Goal: Complete application form

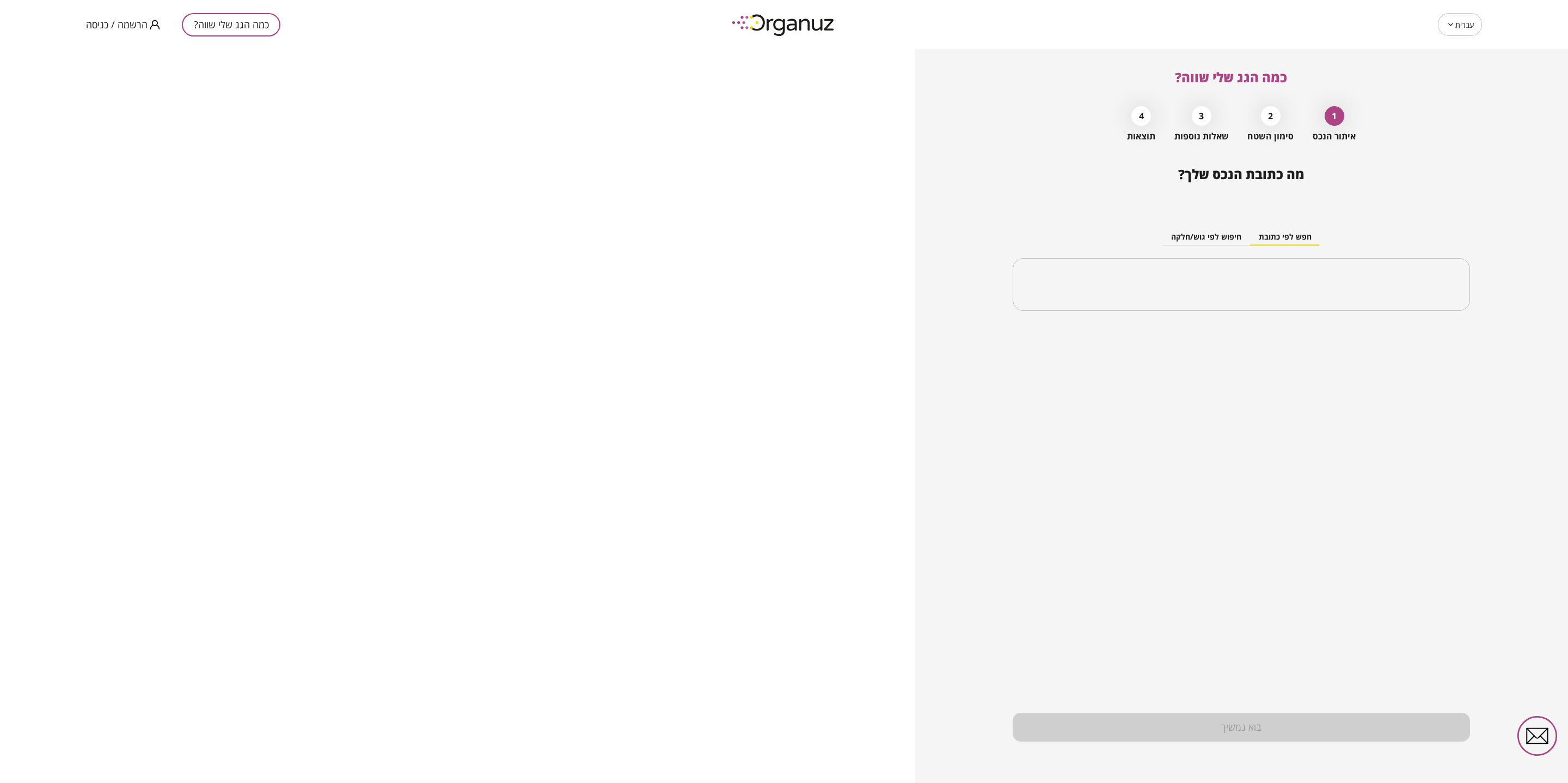
click at [1014, 175] on div "מה כתובת הנכס שלך? חפש לפי כתובת חיפוש לפי גוש/חלקה ​" at bounding box center [1241, 244] width 458 height 154
click at [118, 28] on span "הרשמה / כניסה" at bounding box center [117, 24] width 62 height 11
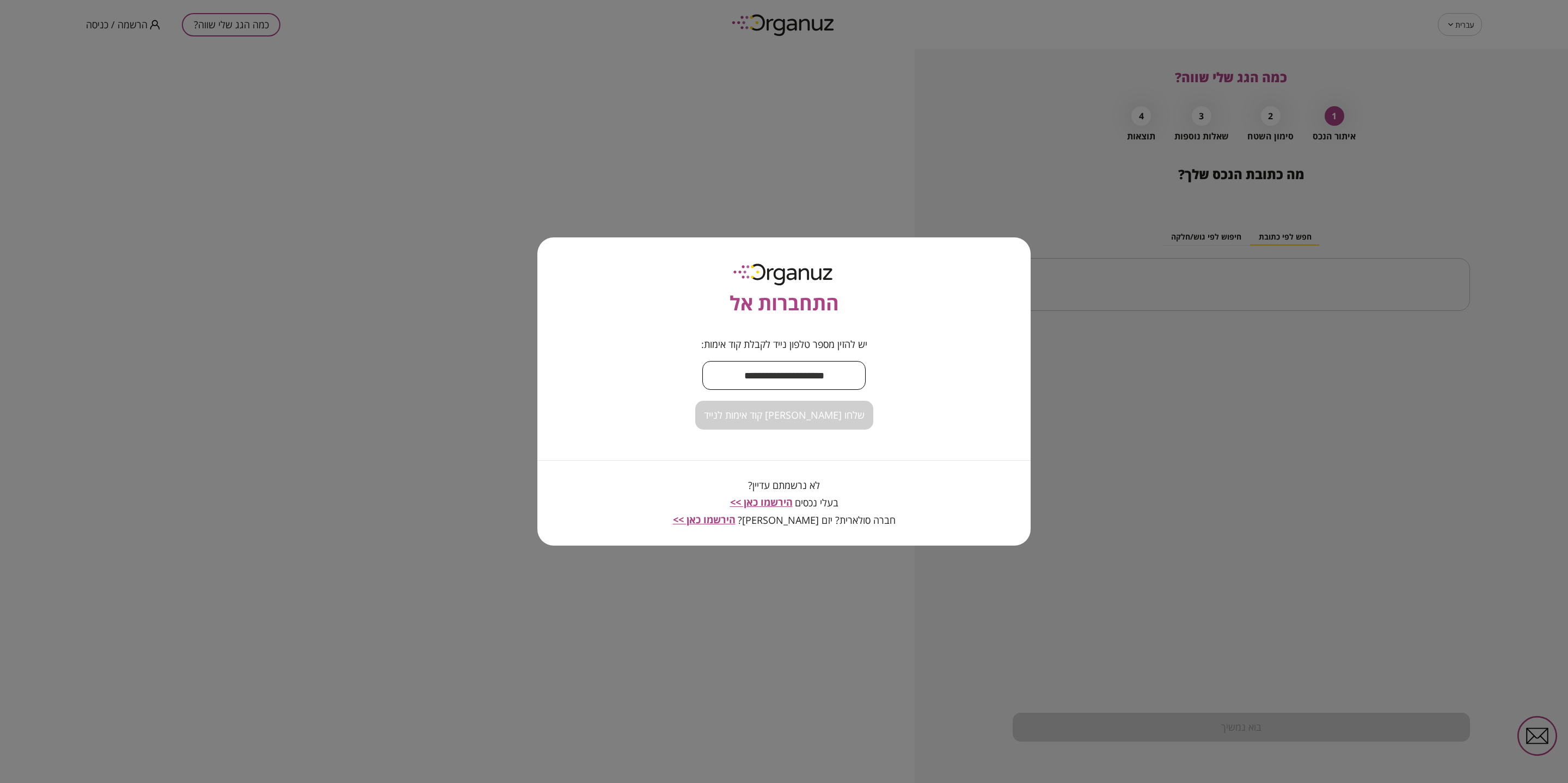
click at [781, 377] on input "text" at bounding box center [784, 375] width 163 height 32
type input "**********"
click at [784, 410] on span "שלחו [PERSON_NAME] קוד אימות לנייד" at bounding box center [784, 415] width 161 height 12
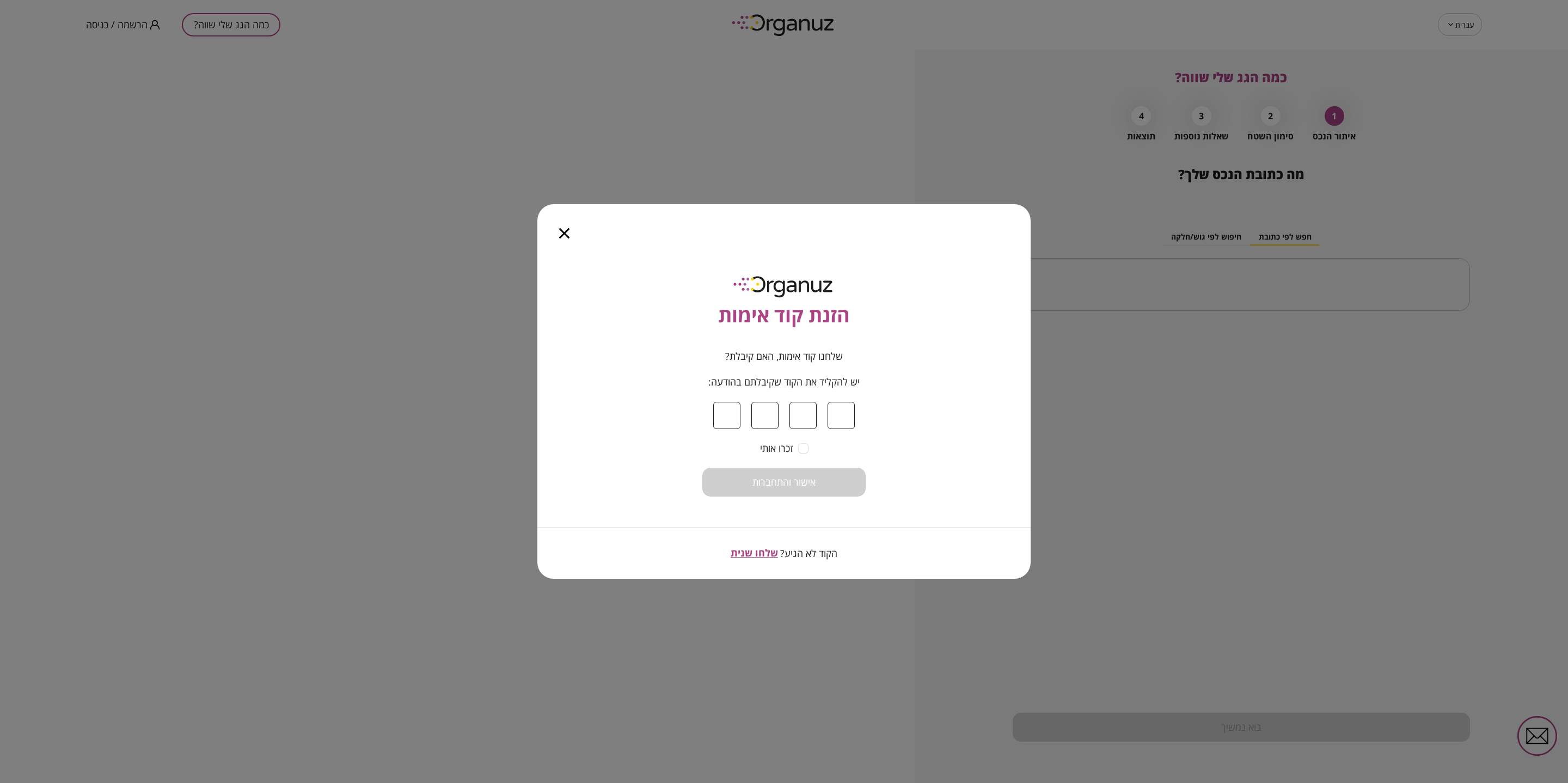
type input "*"
click at [809, 483] on span "אישור והתחברות" at bounding box center [784, 482] width 63 height 12
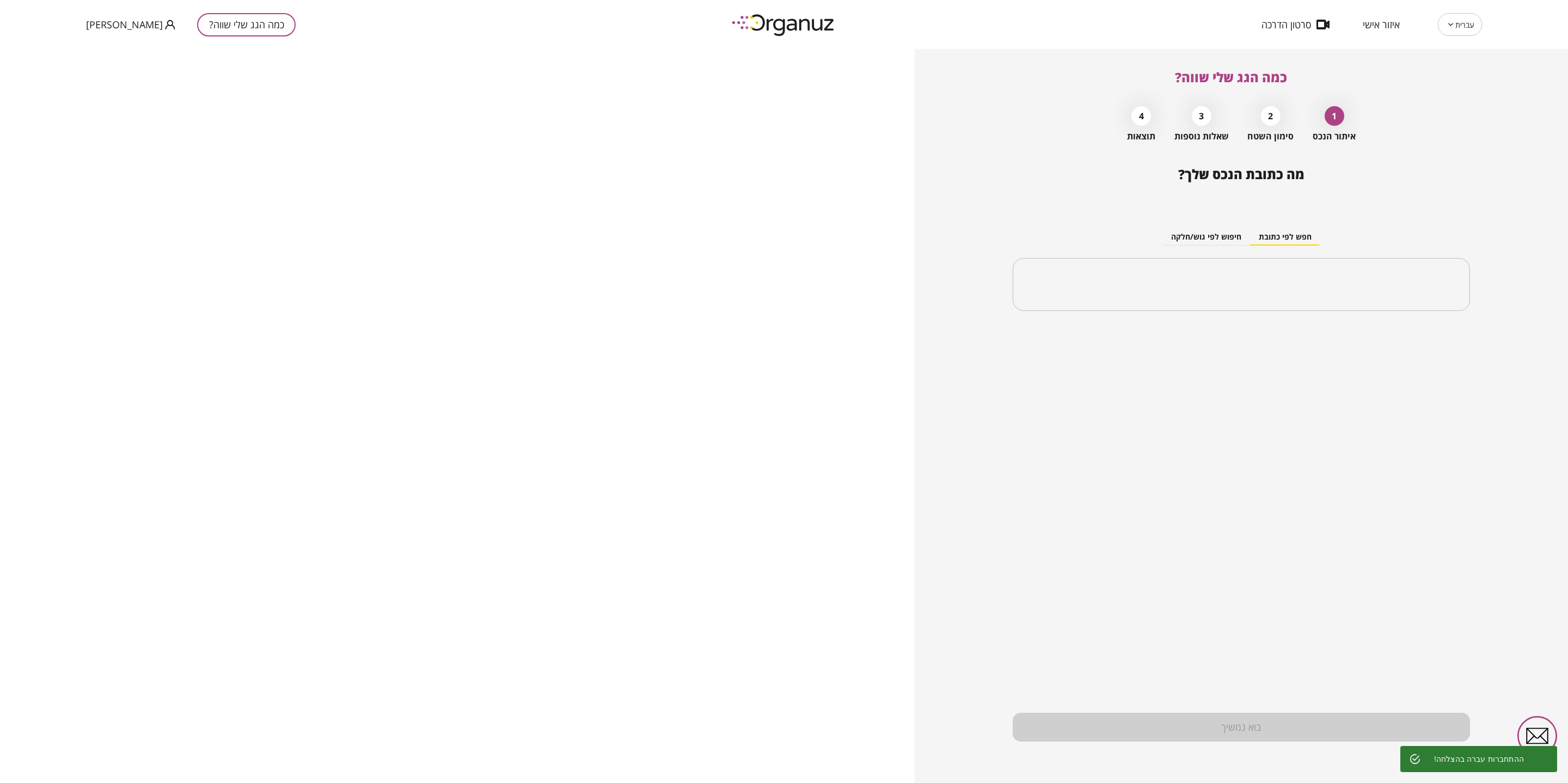
click at [1253, 23] on span "סרטון הדרכה" at bounding box center [1286, 24] width 50 height 11
